Goal: Task Accomplishment & Management: Use online tool/utility

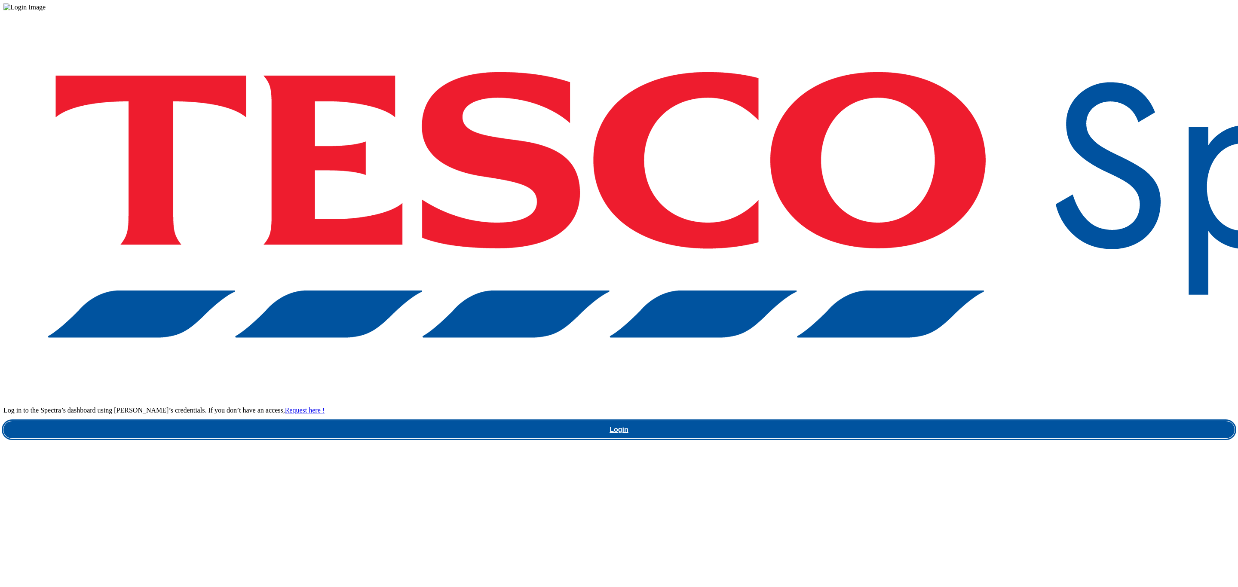
click at [982, 421] on link "Login" at bounding box center [618, 429] width 1231 height 17
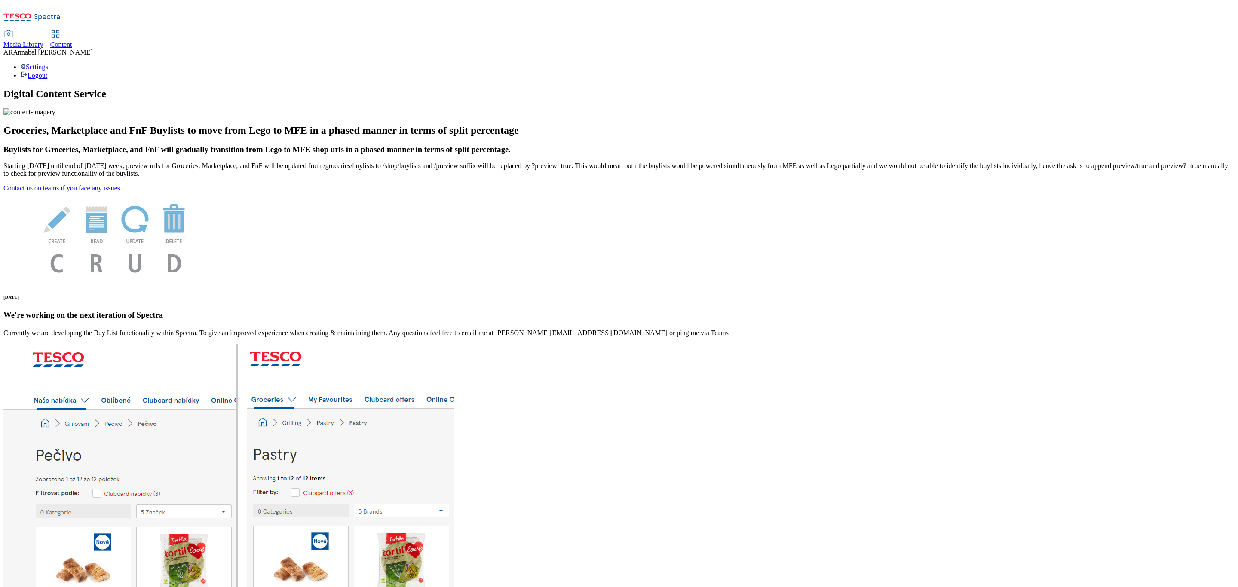
click at [72, 41] on span "Content" at bounding box center [61, 44] width 22 height 7
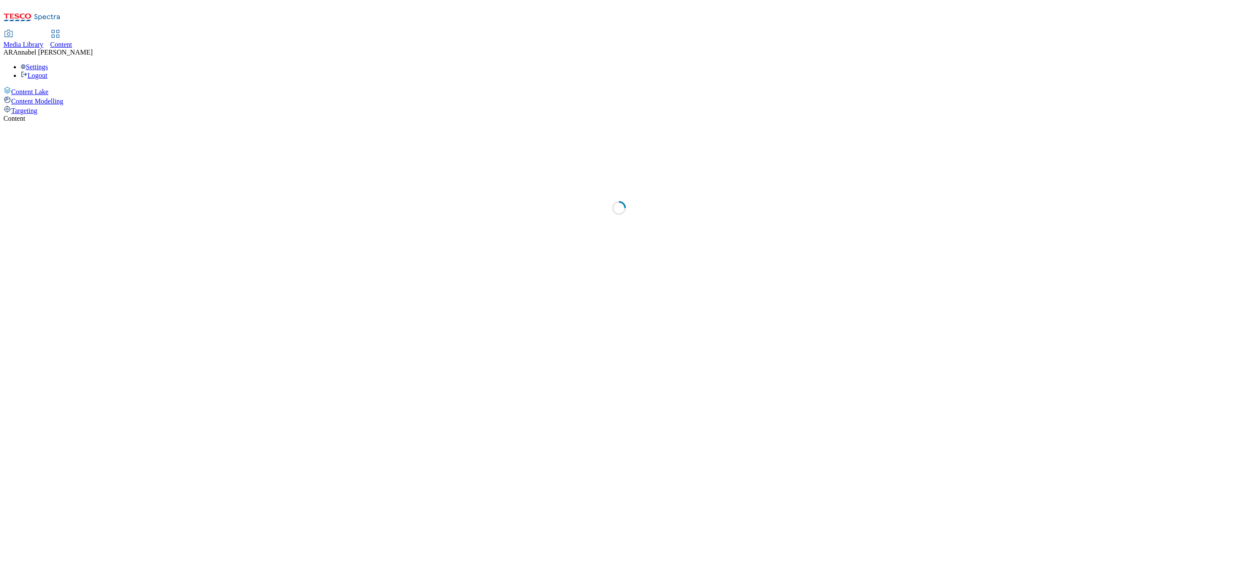
select select "ghs-uk"
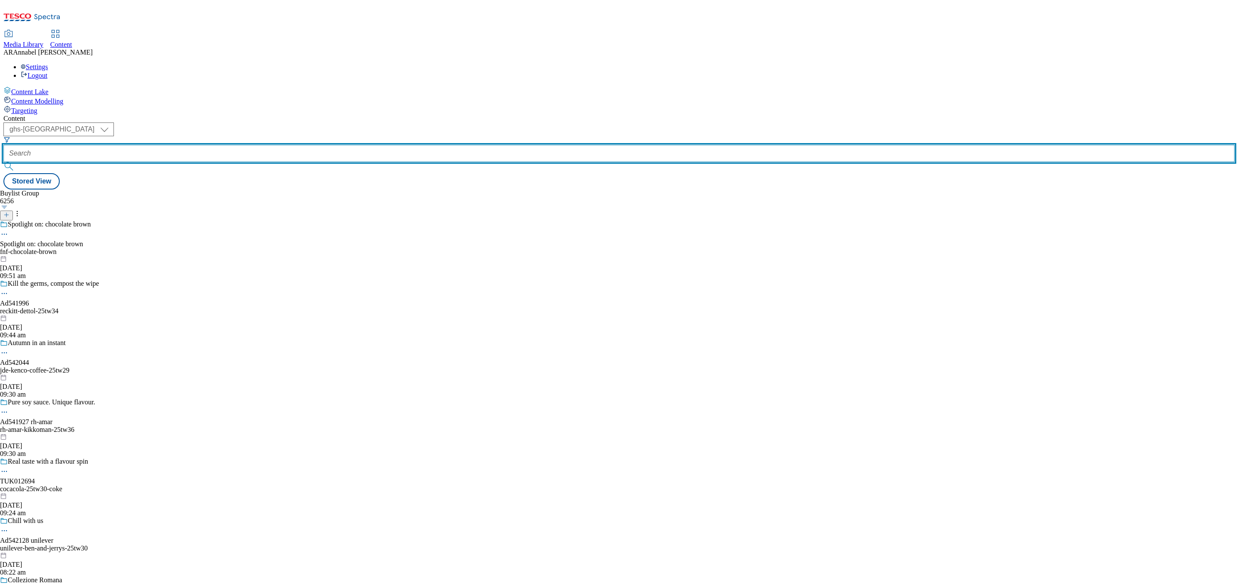
click at [210, 145] on input "text" at bounding box center [618, 153] width 1231 height 17
paste input "kenvue-aveeno-lotion-25tw30"
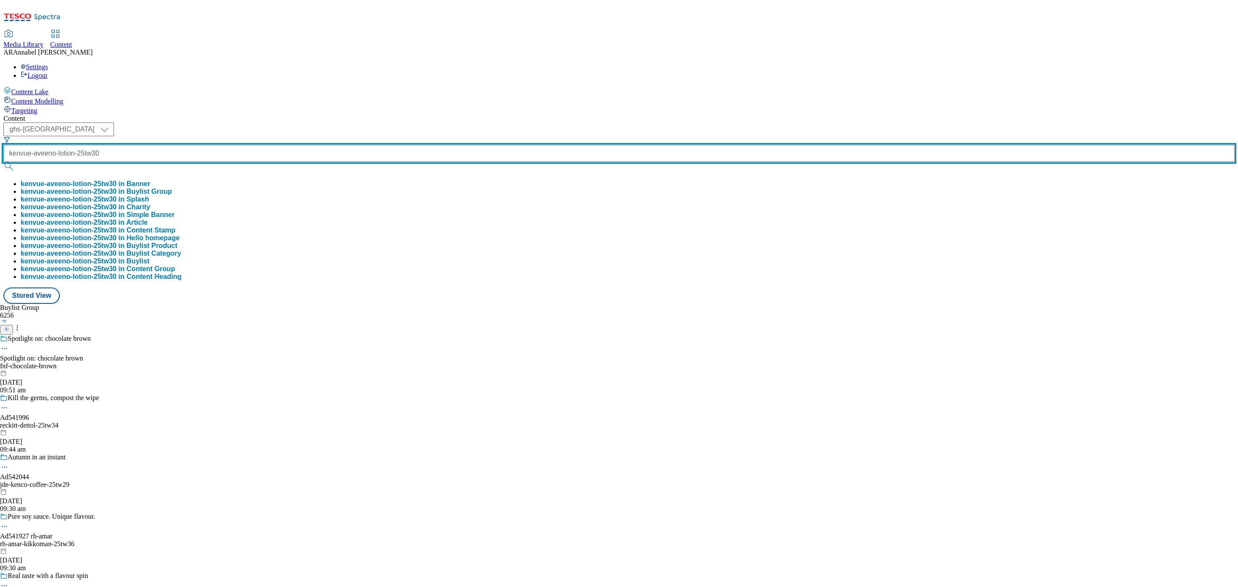
scroll to position [0, 18]
type input "kenvue-aveeno-lotion-25tw30"
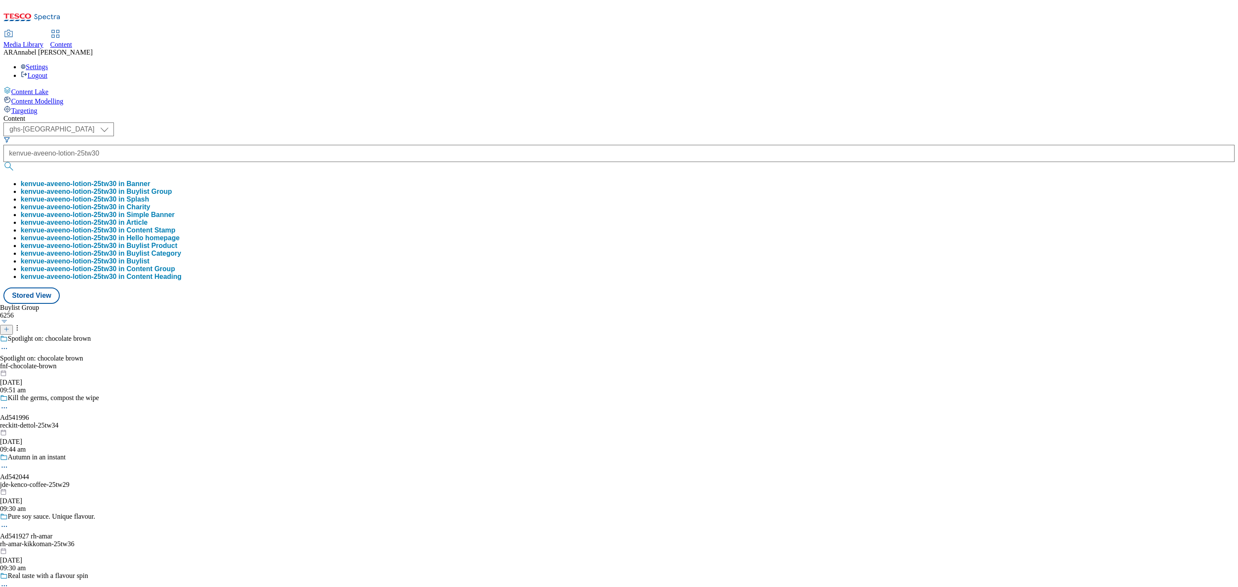
scroll to position [0, 0]
click at [172, 188] on button "kenvue-aveeno-lotion-25tw30 in Buylist Group" at bounding box center [96, 192] width 151 height 8
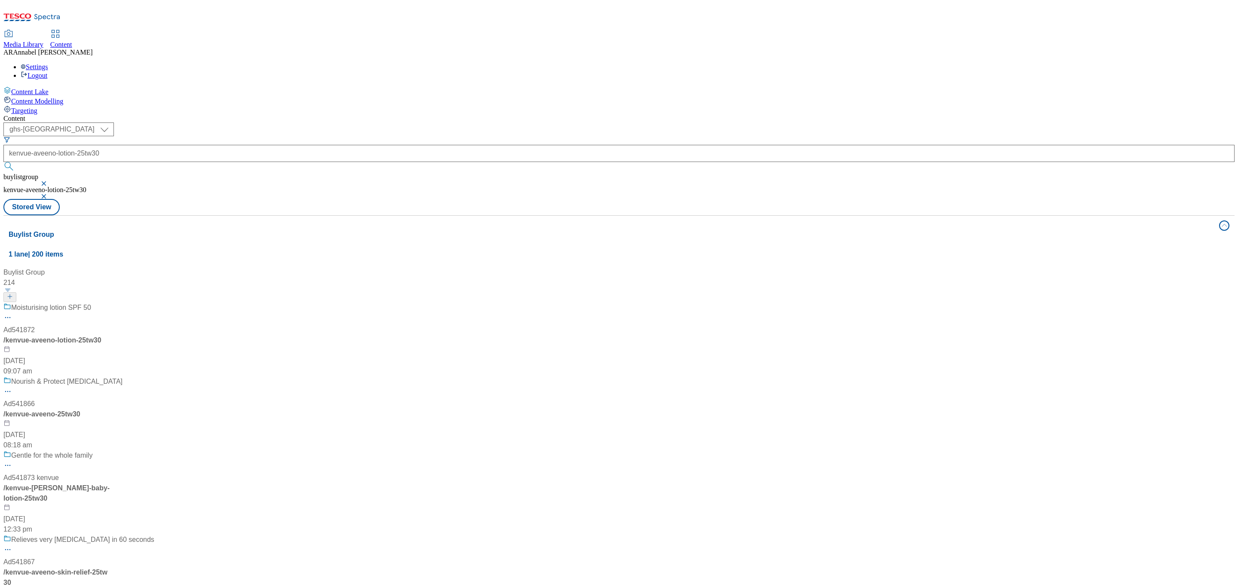
click at [191, 303] on div "Moisturising lotion SPF 50 Ad541872 / kenvue-aveeno-lotion-25tw30 29 Aug 2025 0…" at bounding box center [97, 340] width 188 height 74
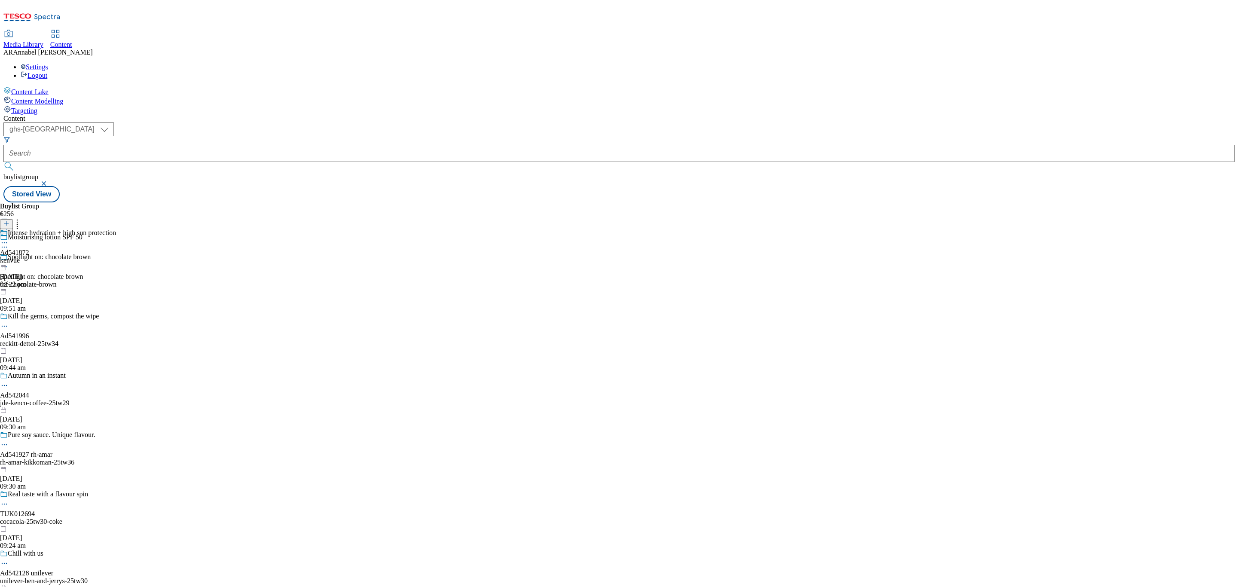
click at [116, 281] on div "02:22 pm" at bounding box center [58, 285] width 116 height 8
click at [78, 229] on div "Kenvue Ad541872 kenvue-aveeno-lotion 29 Aug 2025 09:07 am" at bounding box center [39, 258] width 78 height 59
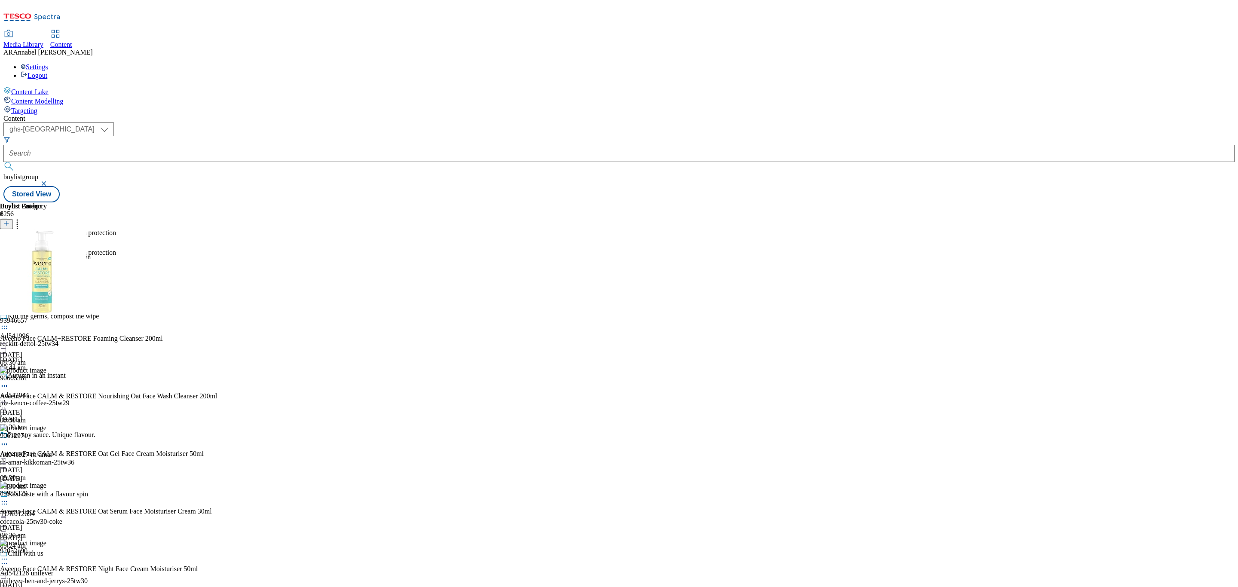
scroll to position [203, 0]
click at [13, 219] on button at bounding box center [6, 224] width 13 height 10
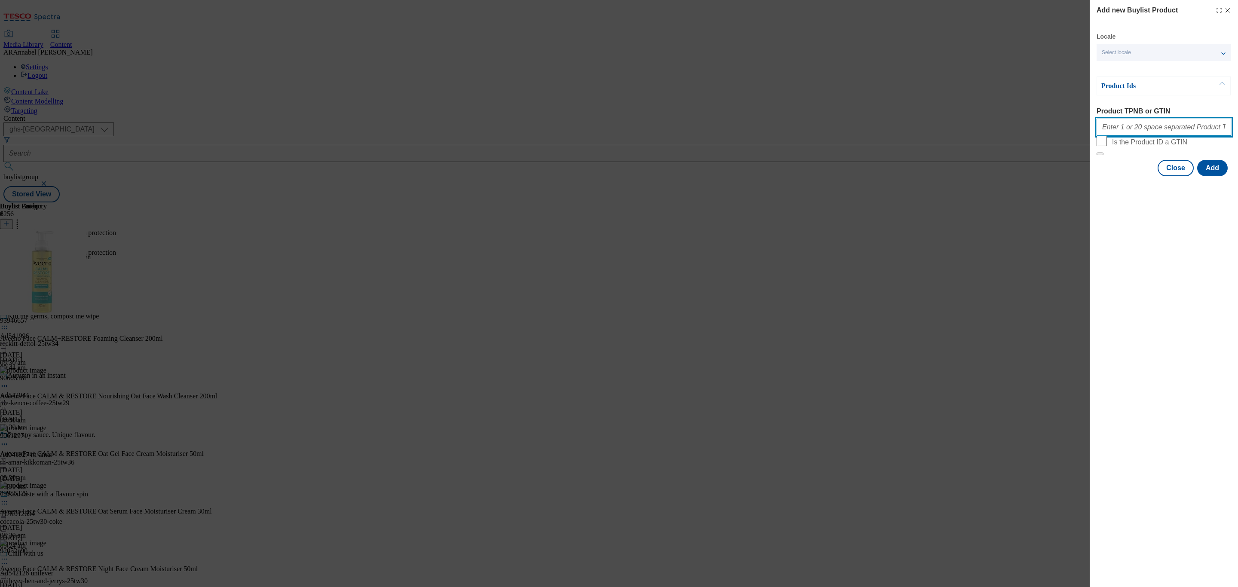
click at [1140, 129] on input "Product TPNB or GTIN" at bounding box center [1163, 127] width 135 height 17
paste input "96715419"
type input "96715419"
click at [1211, 176] on button "Add" at bounding box center [1212, 168] width 31 height 16
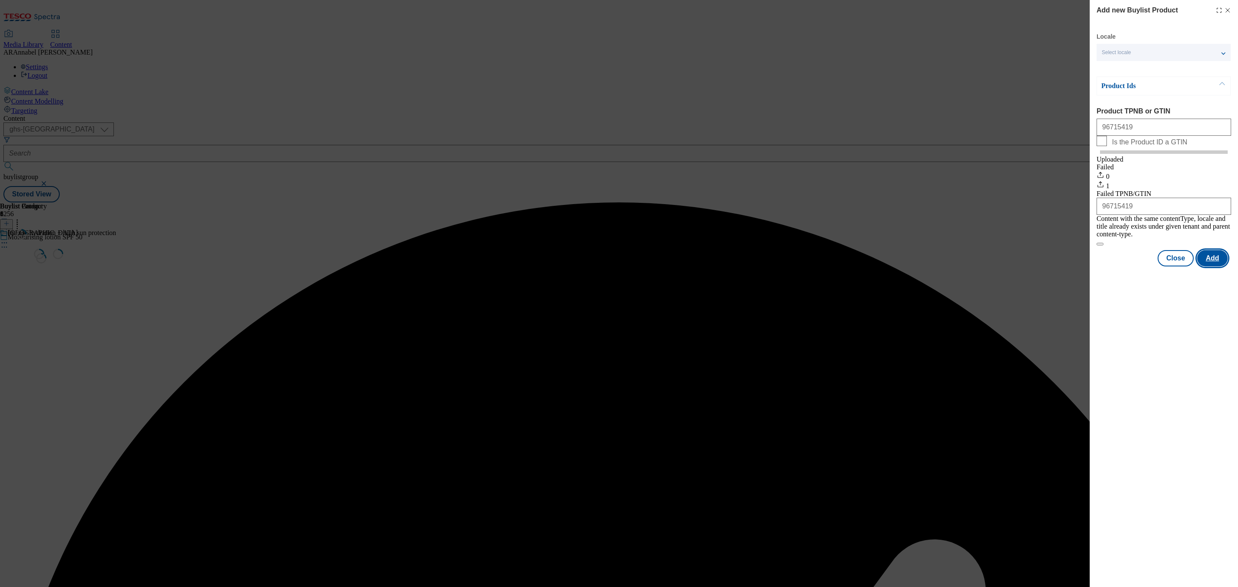
scroll to position [0, 0]
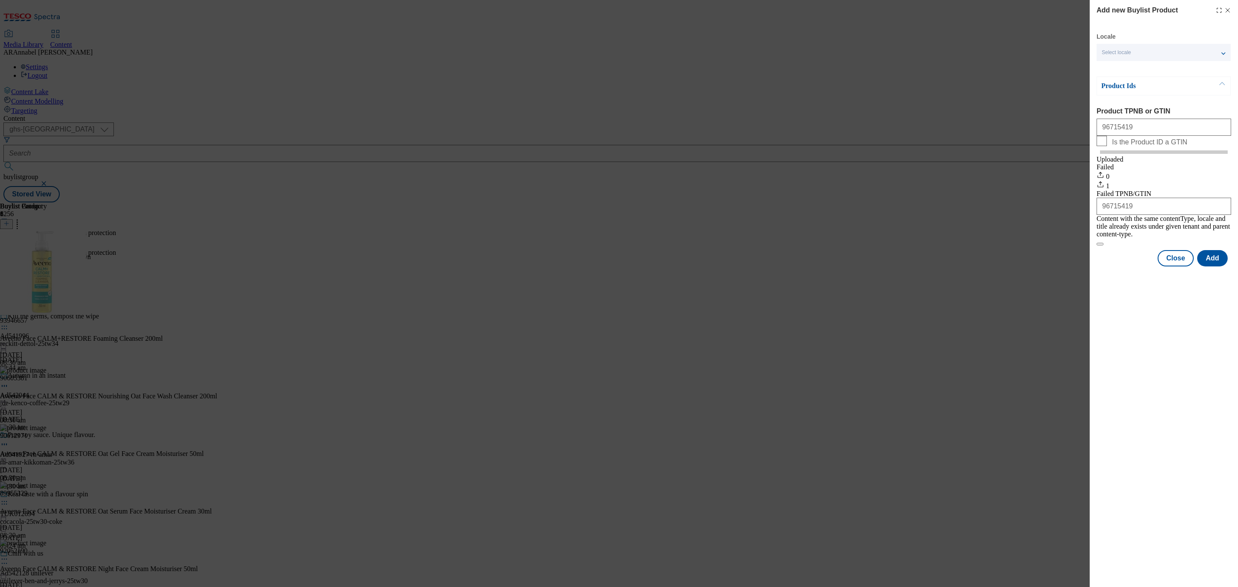
click at [1226, 7] on icon "Modal" at bounding box center [1227, 10] width 7 height 7
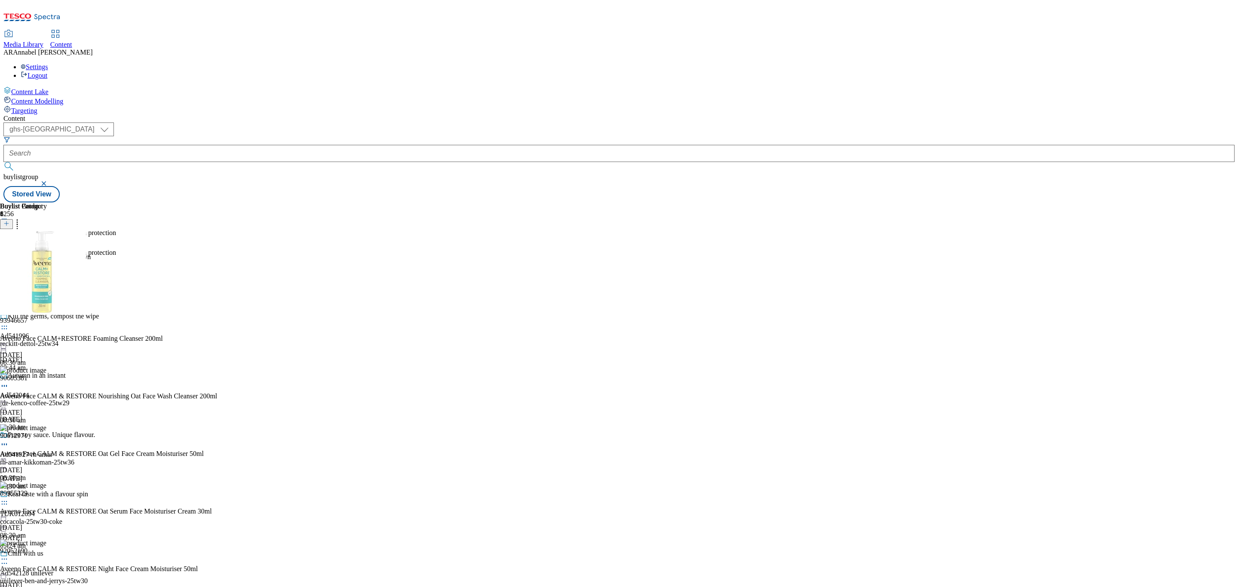
click at [21, 218] on icon at bounding box center [17, 222] width 9 height 9
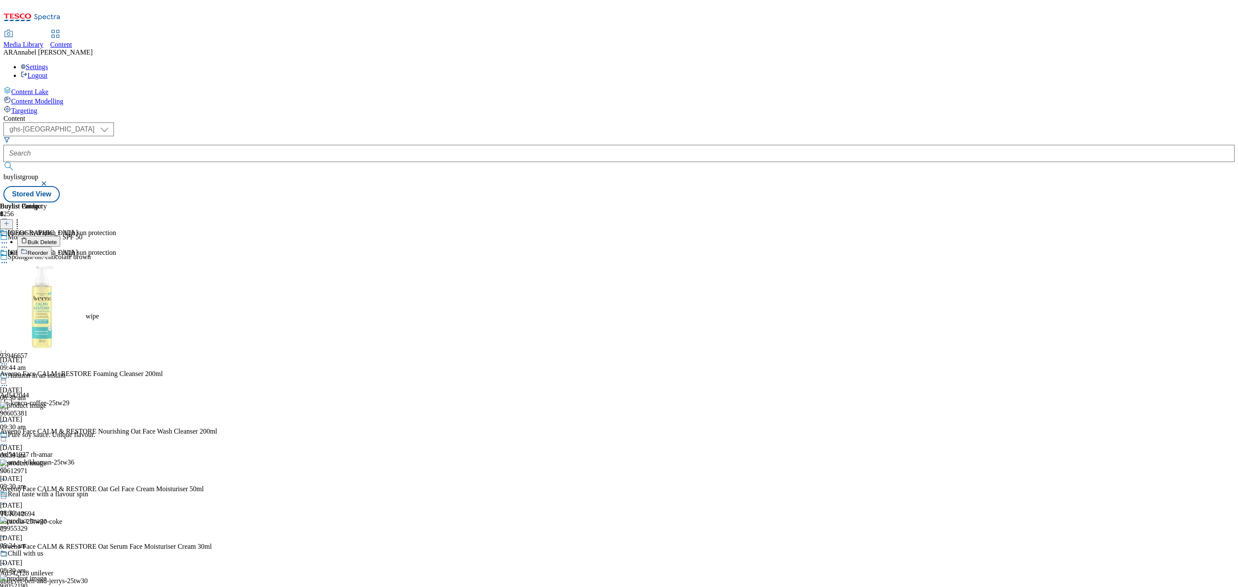
click at [48, 250] on span "Reorder" at bounding box center [38, 253] width 21 height 6
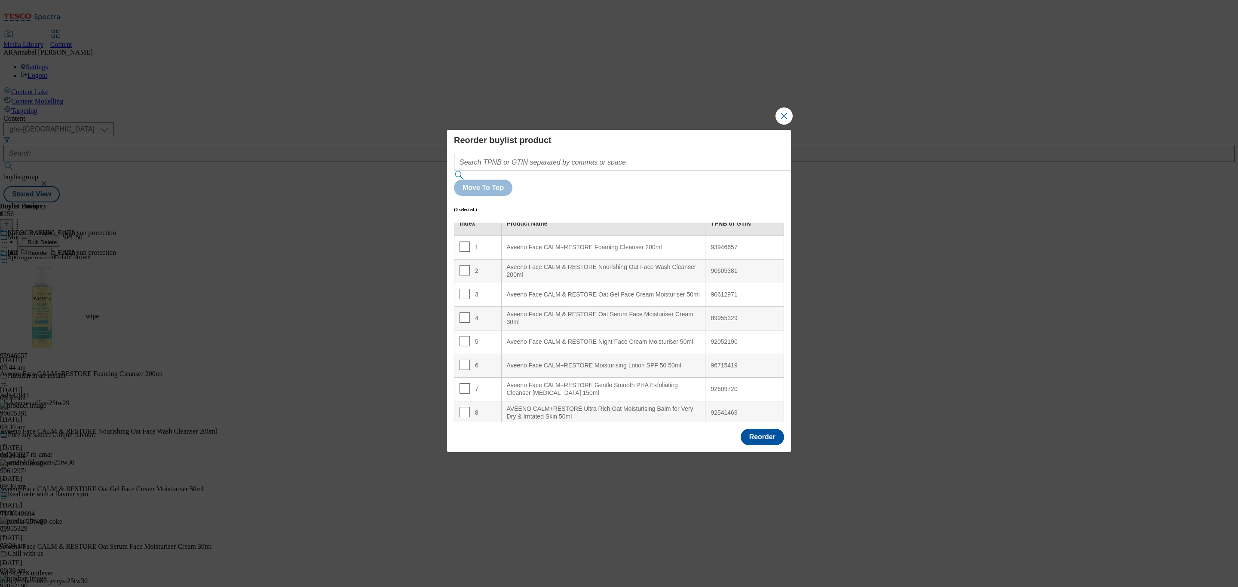
scroll to position [14, 0]
click at [464, 357] on input "Modal" at bounding box center [464, 362] width 10 height 10
checkbox input "true"
click at [541, 241] on div "Aveeno Face CALM+RESTORE Foaming Cleanser 200ml" at bounding box center [603, 245] width 193 height 8
click at [758, 429] on button "Reorder" at bounding box center [761, 437] width 43 height 16
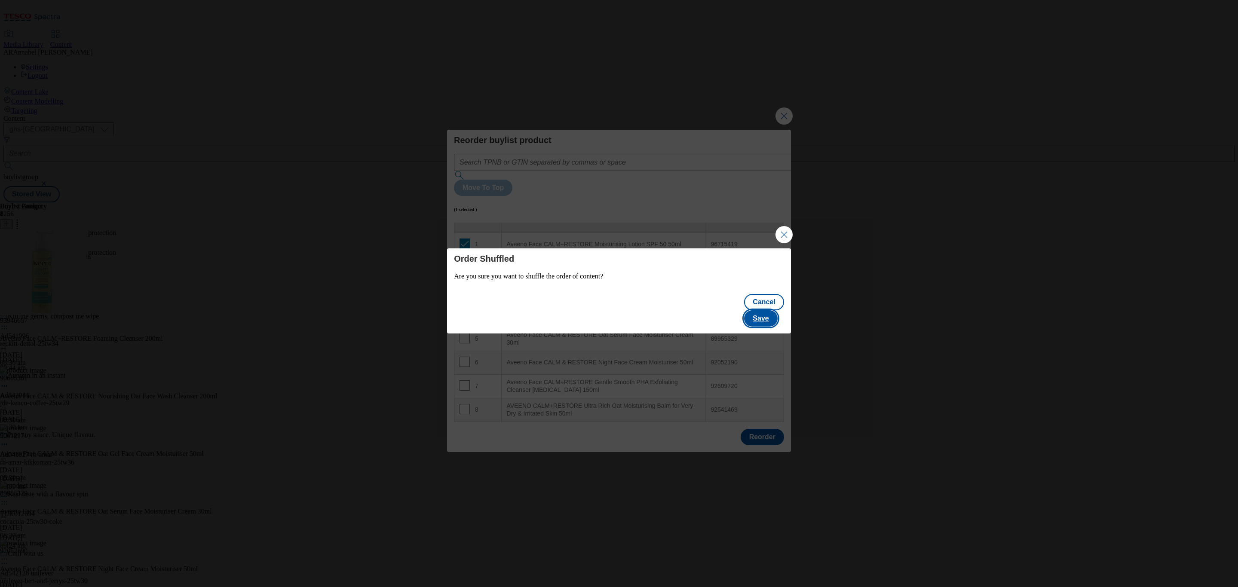
click at [765, 314] on button "Save" at bounding box center [760, 318] width 33 height 16
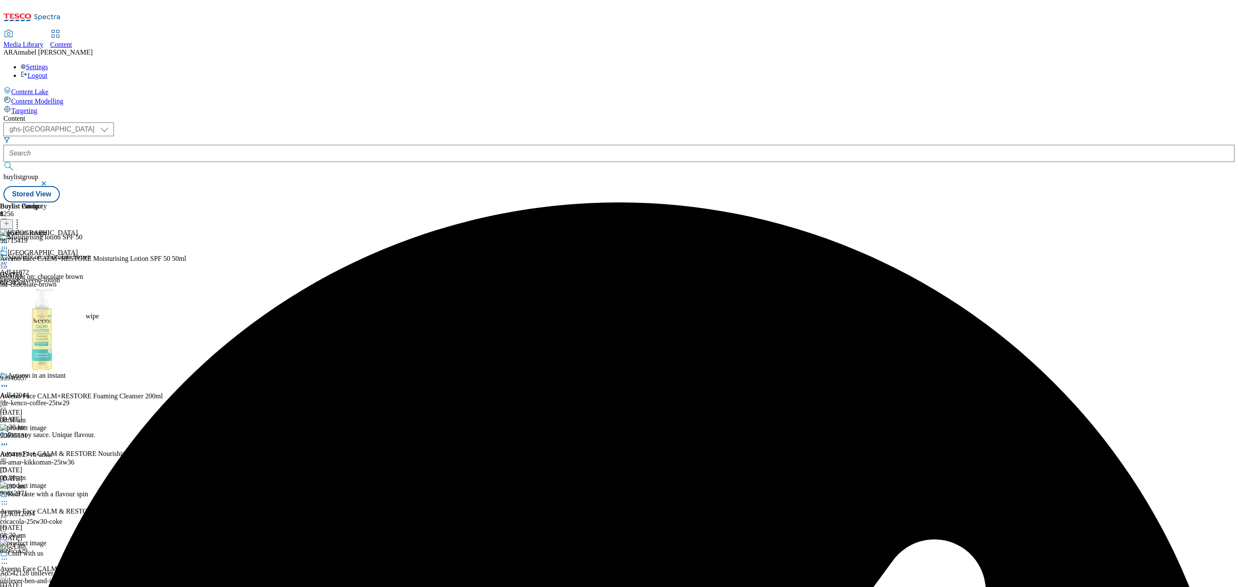
click at [9, 258] on icon at bounding box center [4, 262] width 9 height 9
click at [54, 357] on span "Un-publish" at bounding box center [41, 360] width 28 height 6
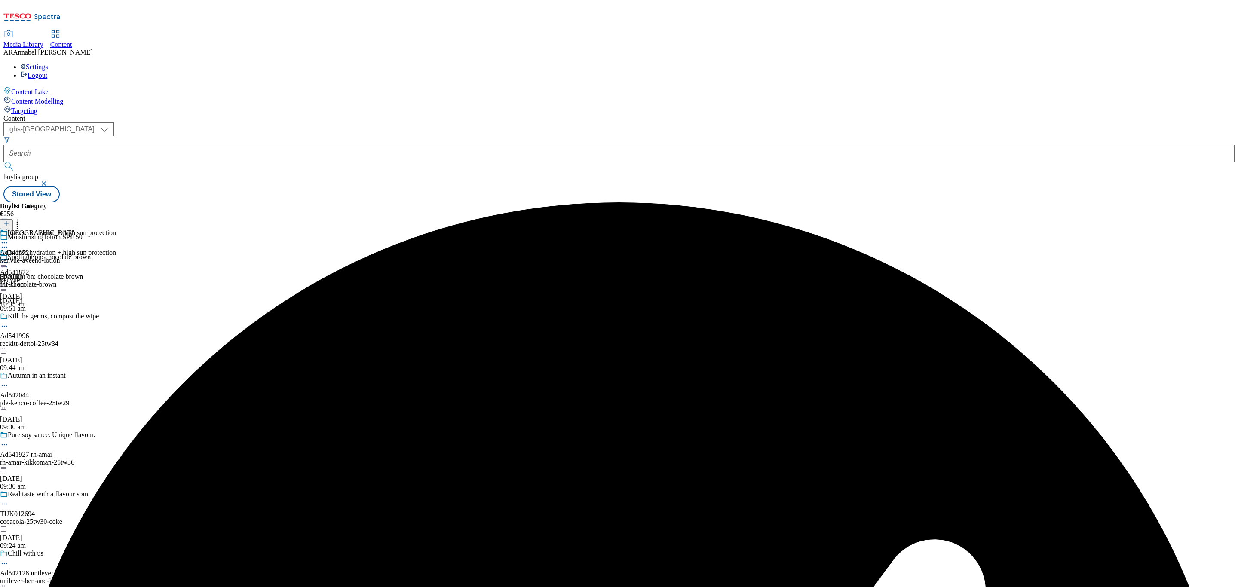
click at [116, 249] on div "Intense hydration + high sun protection Ad541872 kenvue 16 Sept 2025 10:35 am" at bounding box center [58, 278] width 116 height 59
click at [9, 258] on icon at bounding box center [4, 262] width 9 height 9
click at [55, 327] on span "Un-preview" at bounding box center [41, 330] width 29 height 6
click at [9, 258] on icon at bounding box center [4, 262] width 9 height 9
click at [50, 315] on button "Preview" at bounding box center [33, 320] width 33 height 10
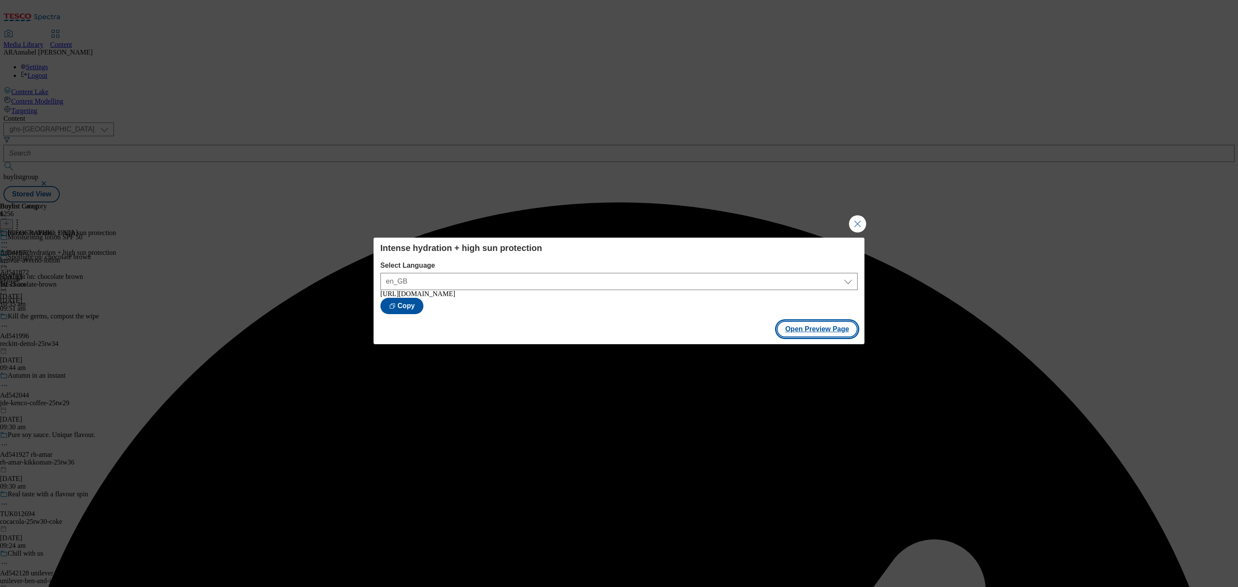
click at [806, 337] on button "Open Preview Page" at bounding box center [817, 329] width 81 height 16
click at [855, 223] on button "Close Modal" at bounding box center [857, 223] width 17 height 17
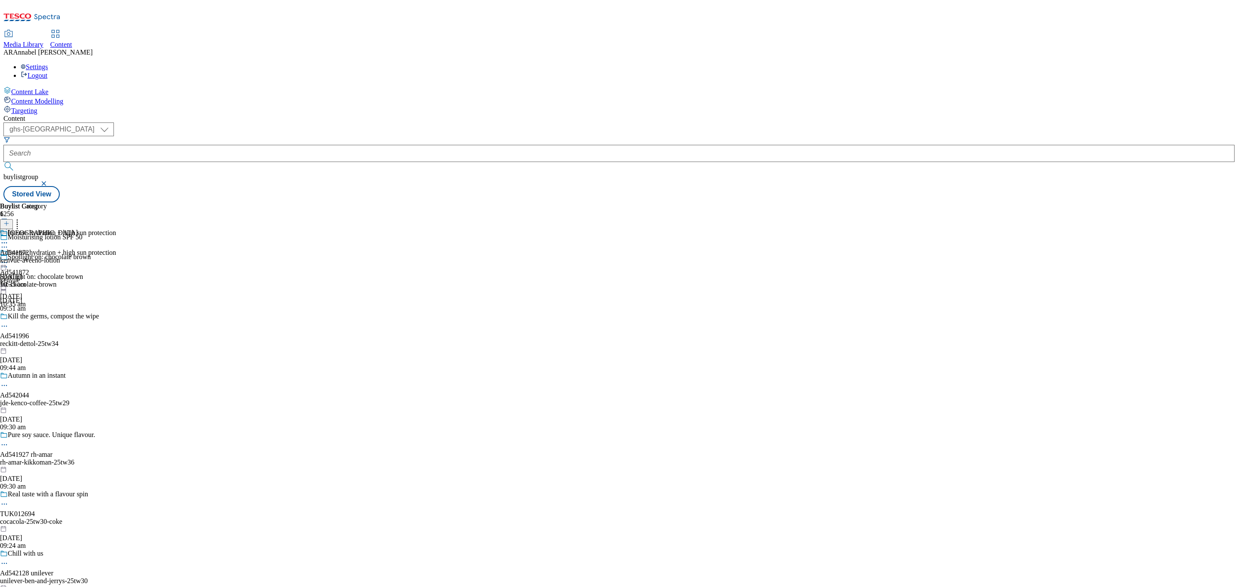
click at [9, 258] on icon at bounding box center [4, 262] width 9 height 9
click at [46, 347] on span "Publish" at bounding box center [36, 350] width 19 height 6
